Goal: Navigation & Orientation: Find specific page/section

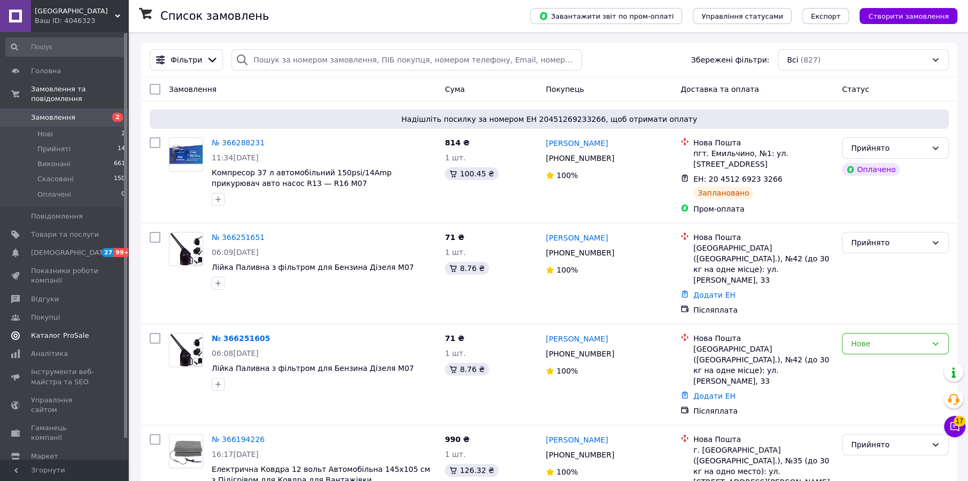
click at [67, 331] on span "Каталог ProSale" at bounding box center [60, 336] width 58 height 10
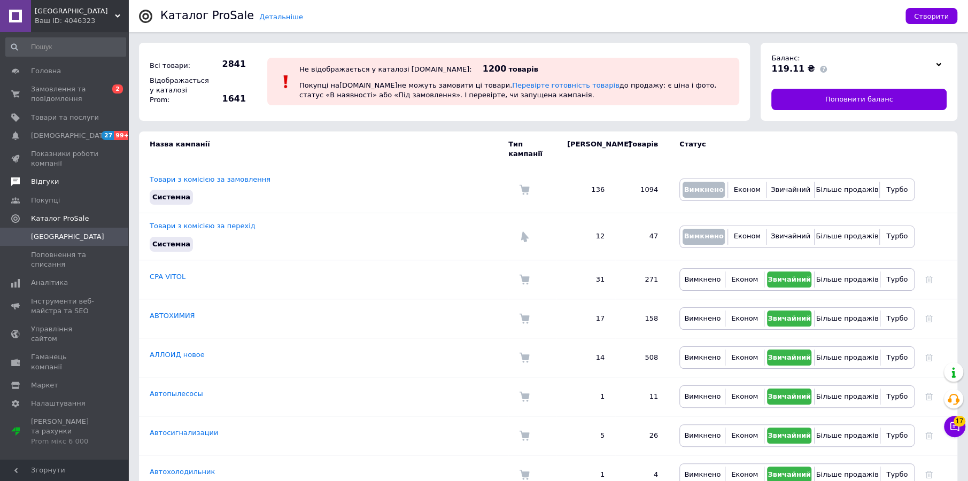
click at [50, 183] on span "Відгуки" at bounding box center [45, 182] width 28 height 10
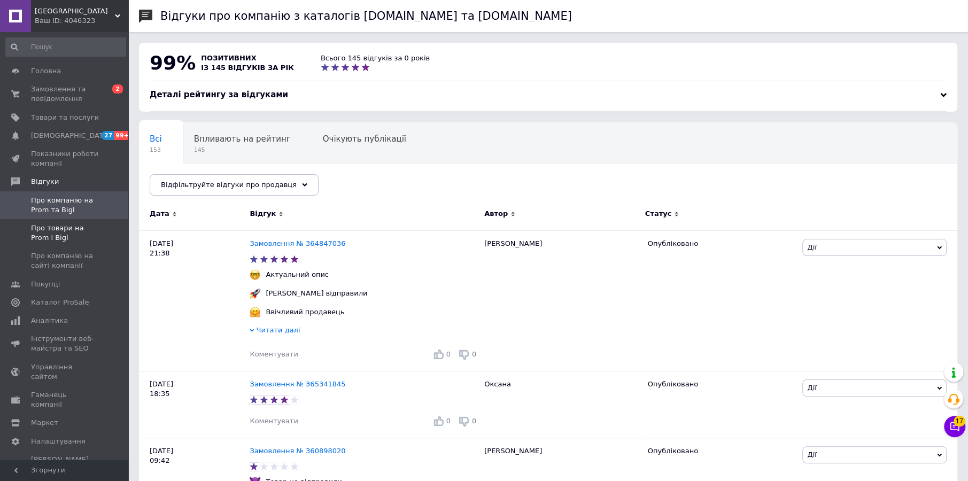
click at [35, 231] on span "Про товари на Prom і Bigl" at bounding box center [65, 232] width 68 height 19
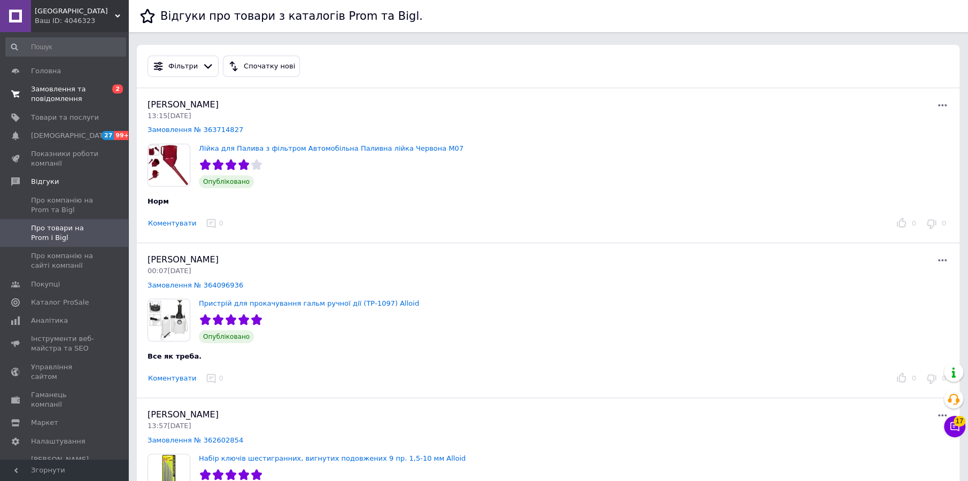
click at [68, 93] on span "Замовлення та повідомлення" at bounding box center [65, 93] width 68 height 19
